Goal: Check status: Check status

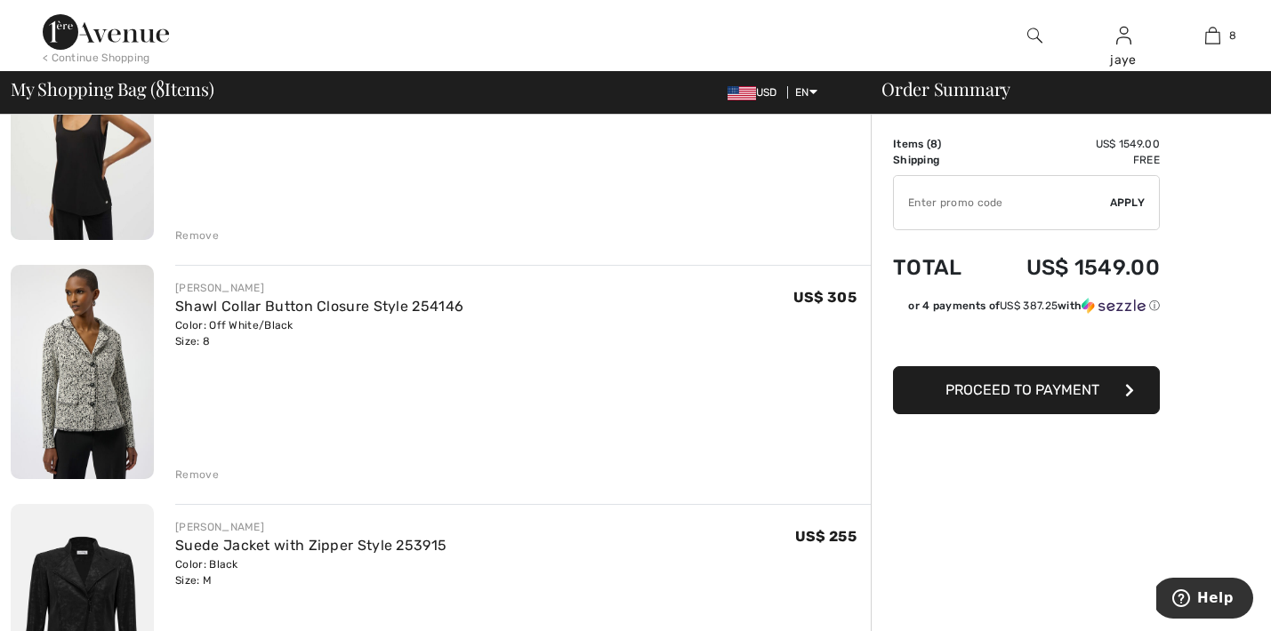
scroll to position [1238, 0]
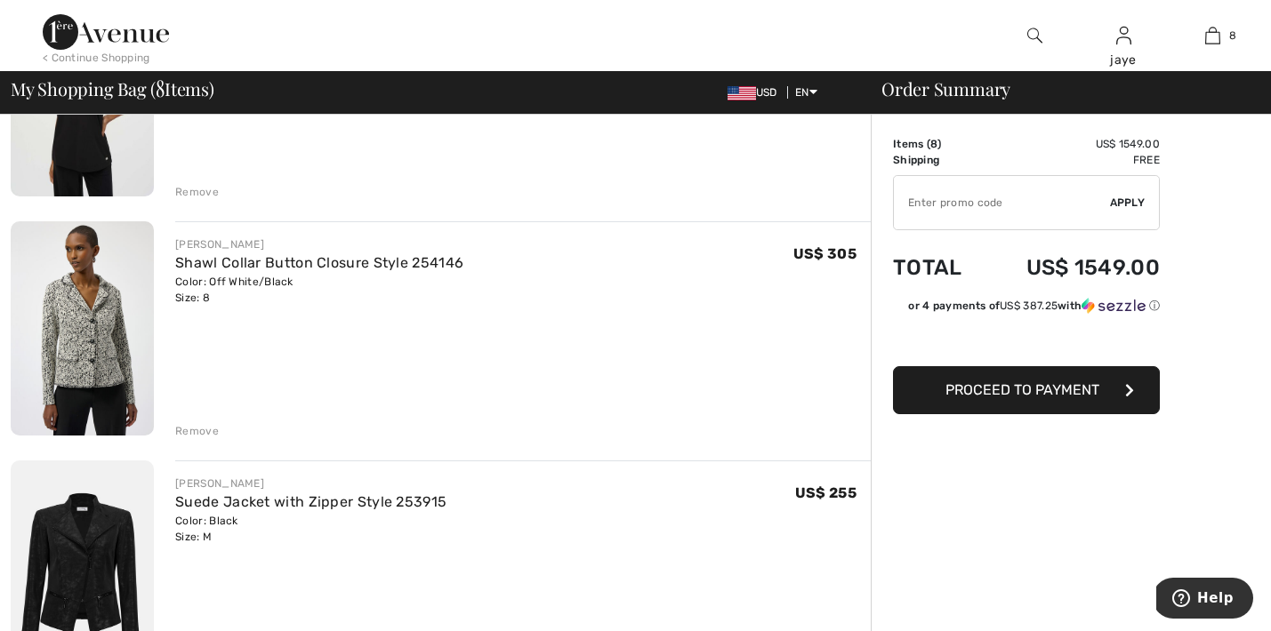
click at [190, 430] on div "Remove" at bounding box center [197, 431] width 44 height 16
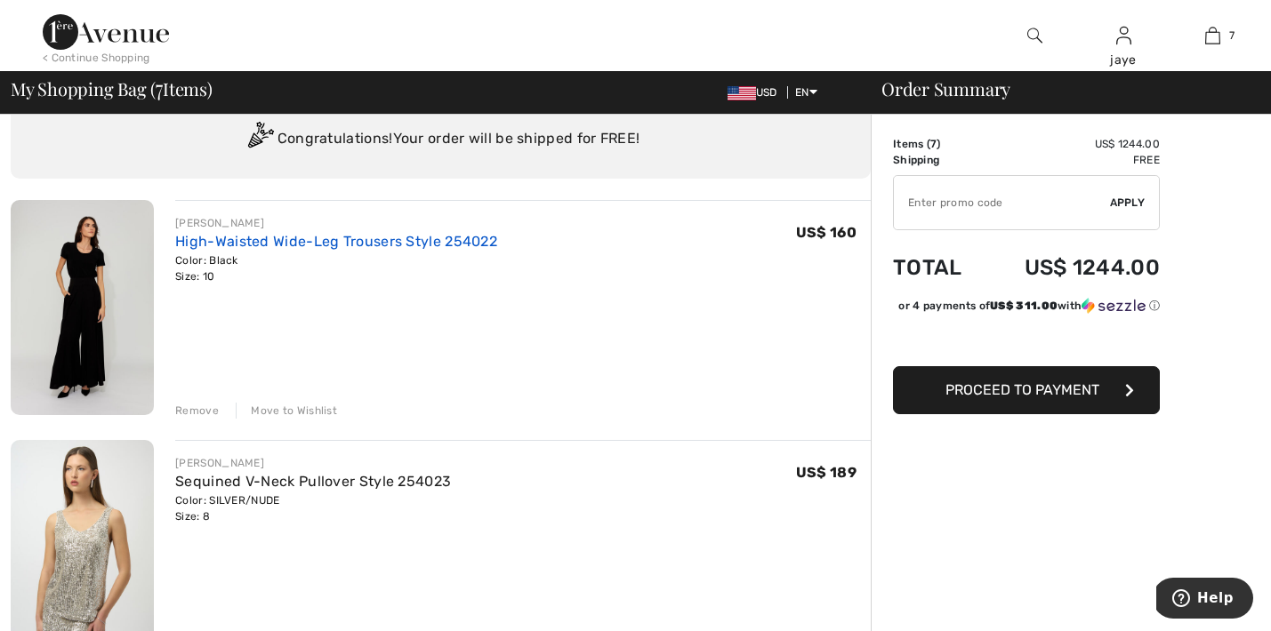
scroll to position [60, 0]
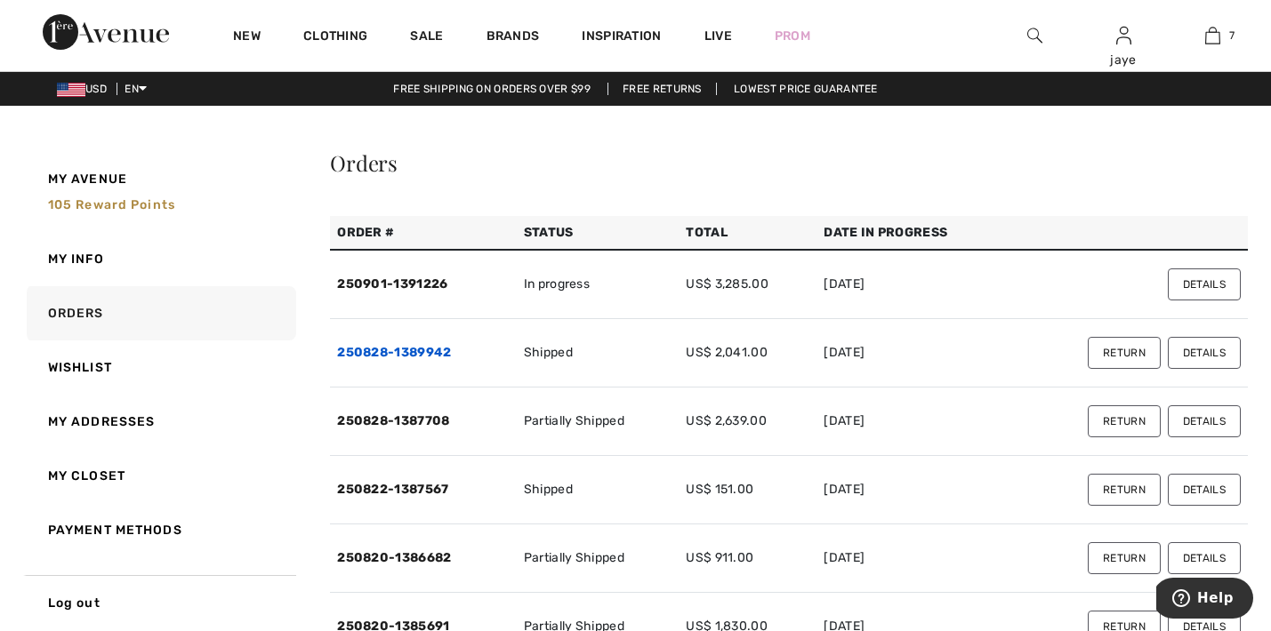
click at [422, 349] on link "250828-1389942" at bounding box center [394, 352] width 114 height 15
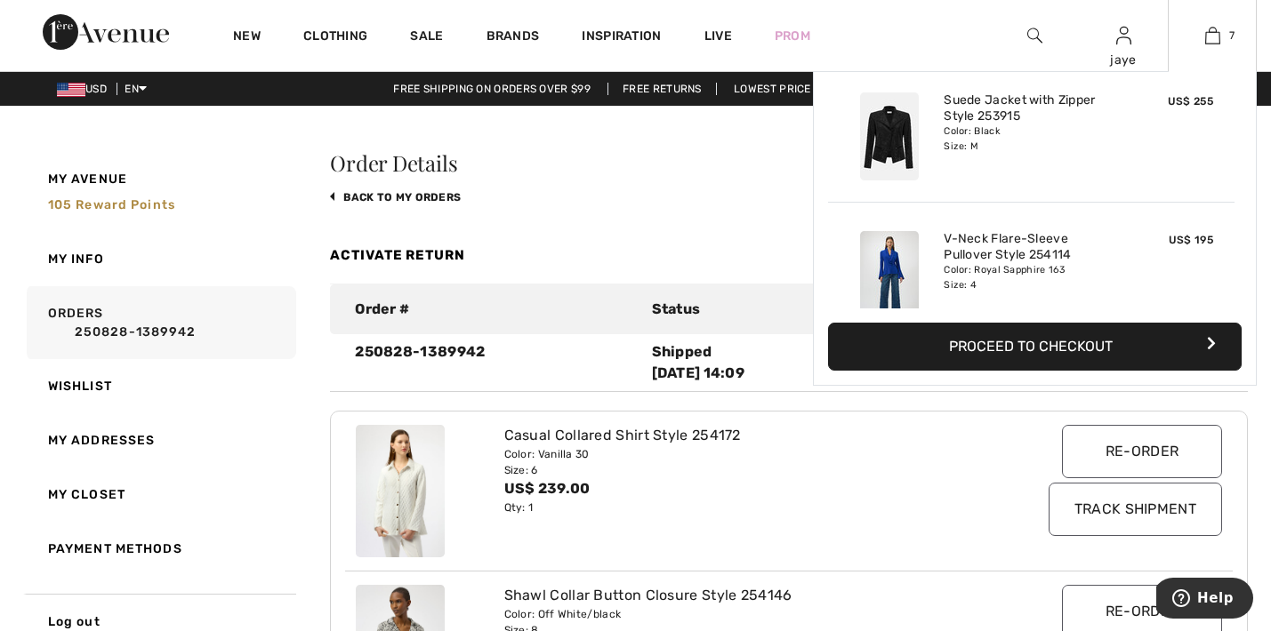
scroll to position [724, 0]
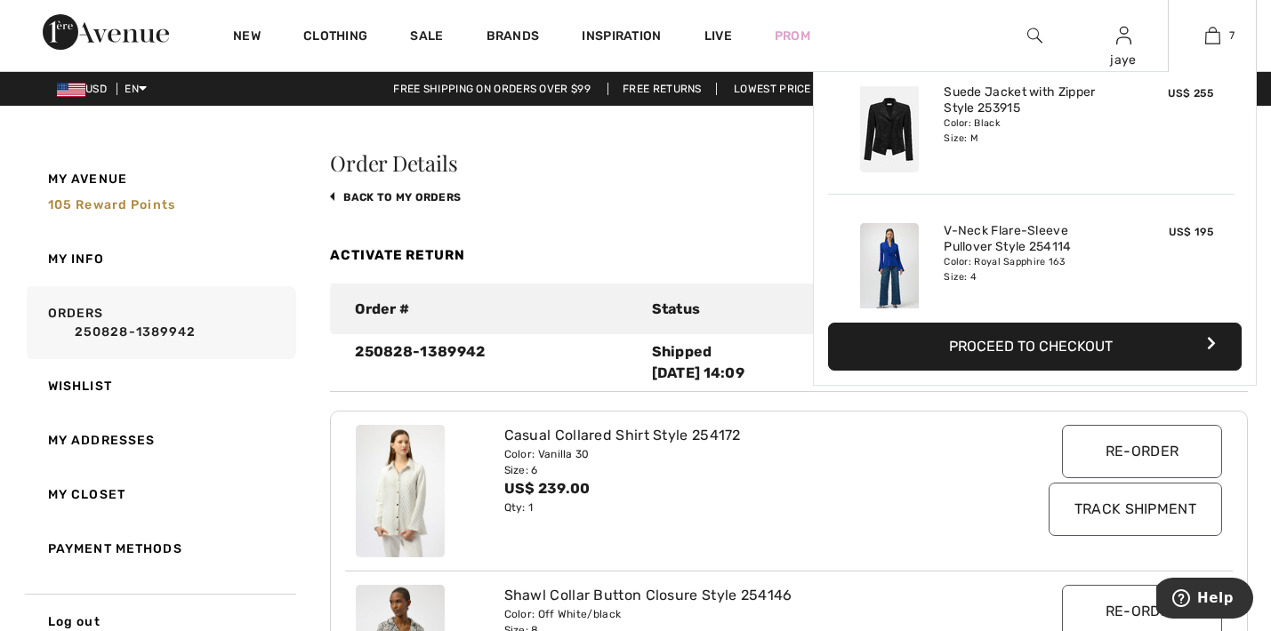
click at [980, 346] on button "Proceed to Checkout" at bounding box center [1035, 347] width 414 height 48
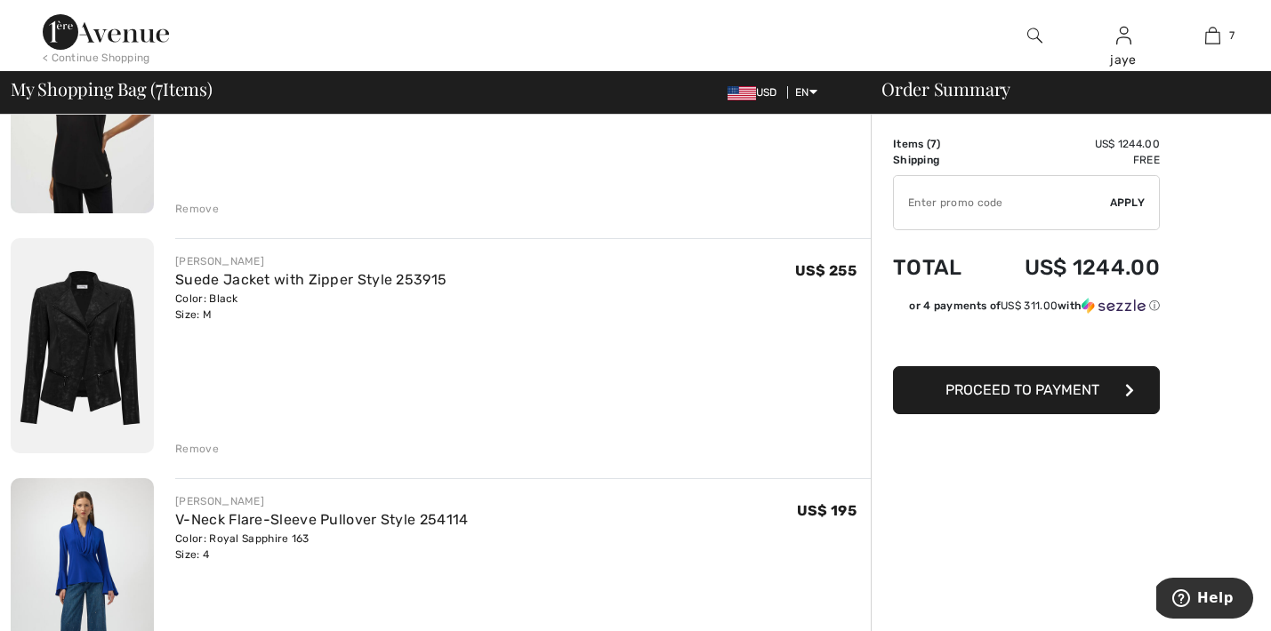
scroll to position [1234, 0]
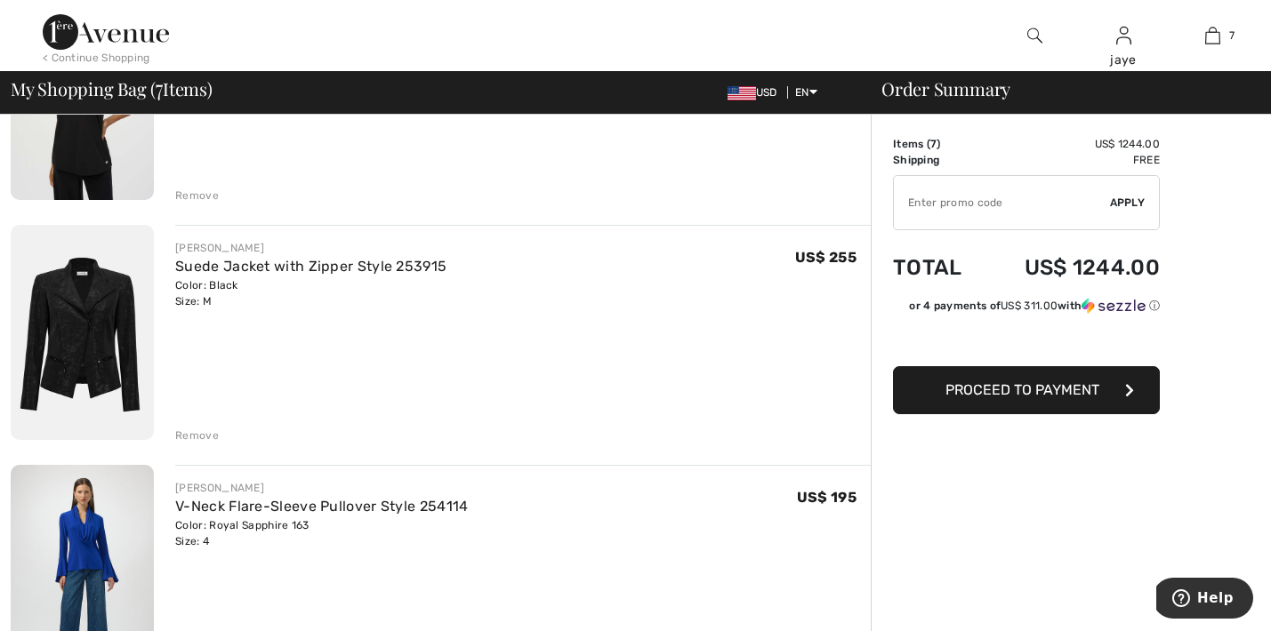
click at [209, 431] on div "Remove" at bounding box center [197, 436] width 44 height 16
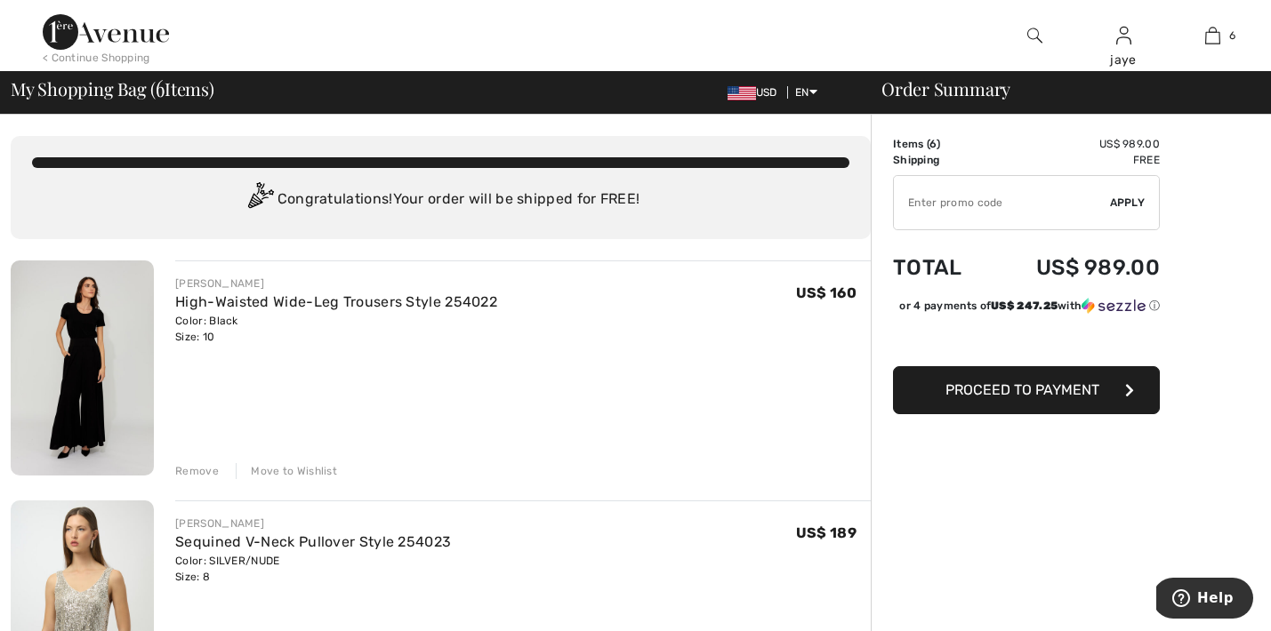
scroll to position [0, 0]
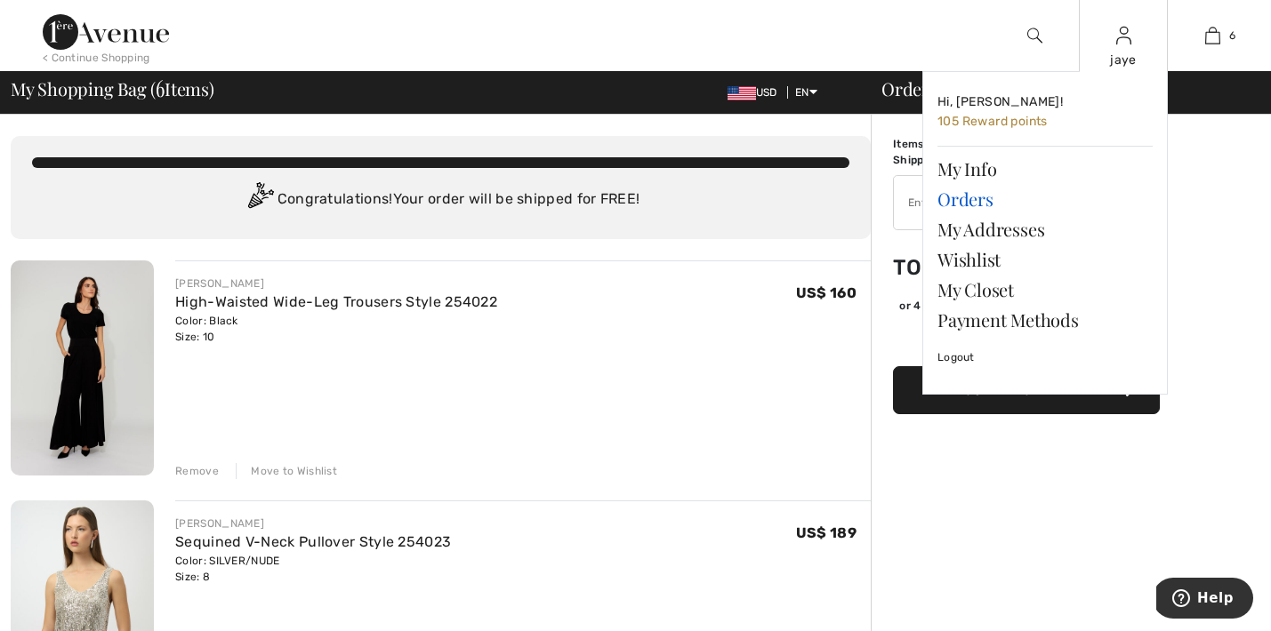
click at [972, 198] on link "Orders" at bounding box center [1044, 199] width 215 height 30
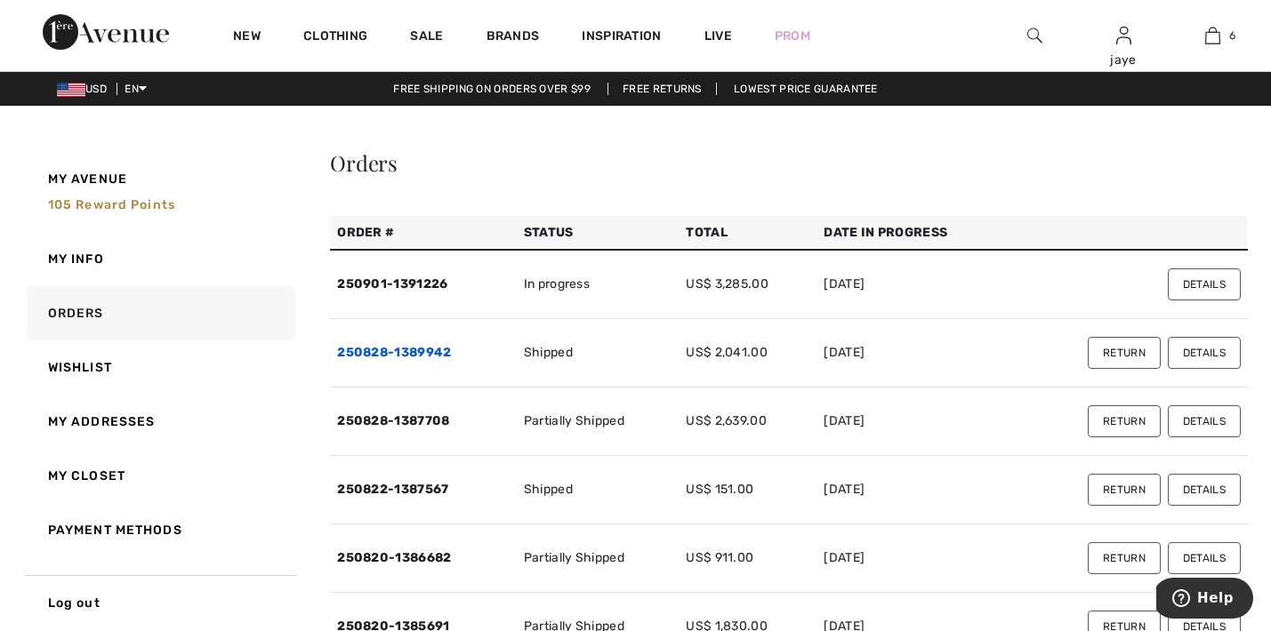
click at [428, 353] on link "250828-1389942" at bounding box center [394, 352] width 114 height 15
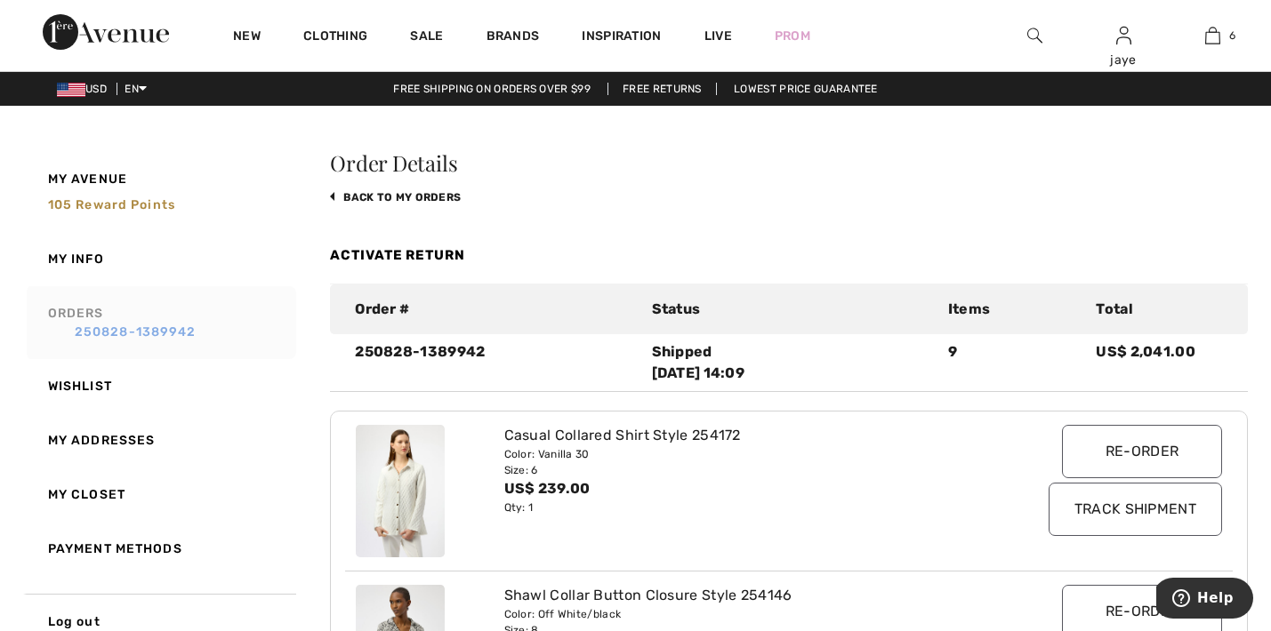
click at [141, 334] on link "250828-1389942" at bounding box center [169, 332] width 242 height 19
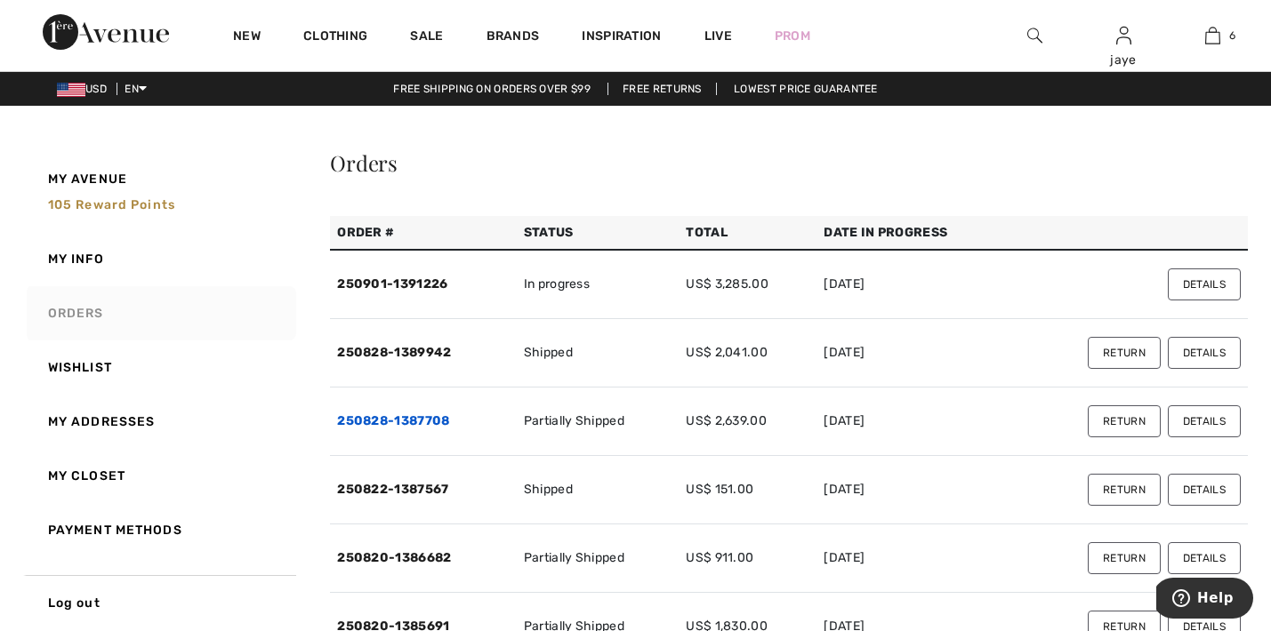
click at [370, 418] on link "250828-1387708" at bounding box center [393, 421] width 112 height 15
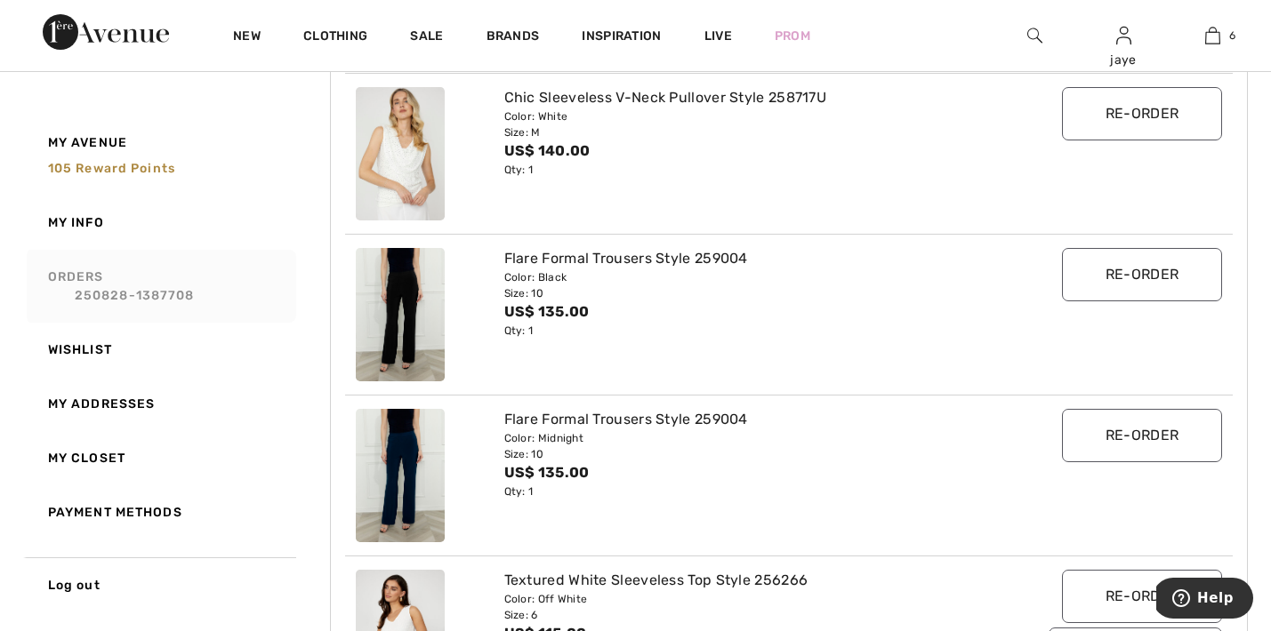
scroll to position [2259, 0]
